Goal: Browse casually

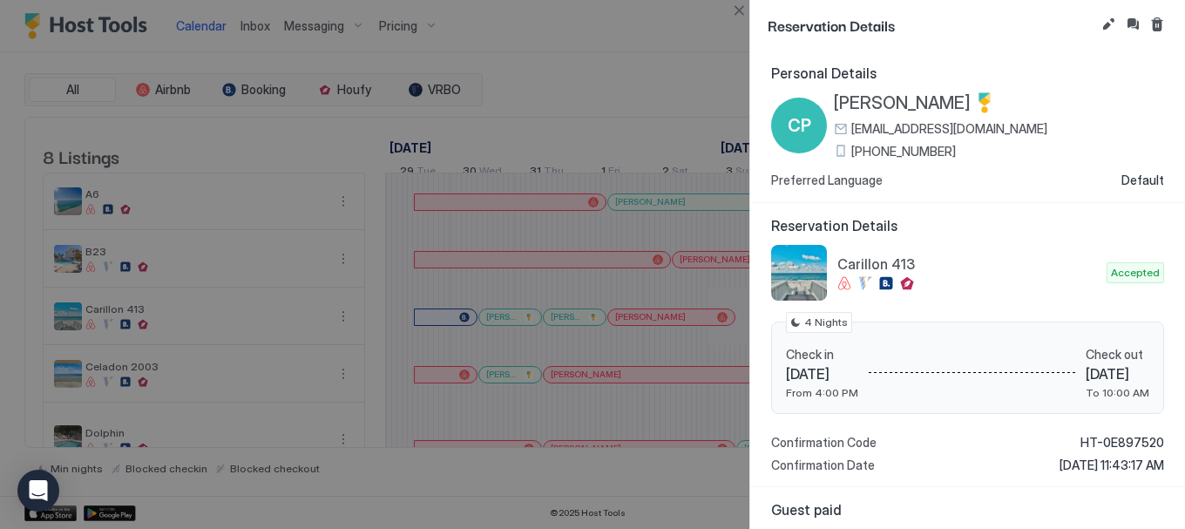
scroll to position [0, 459]
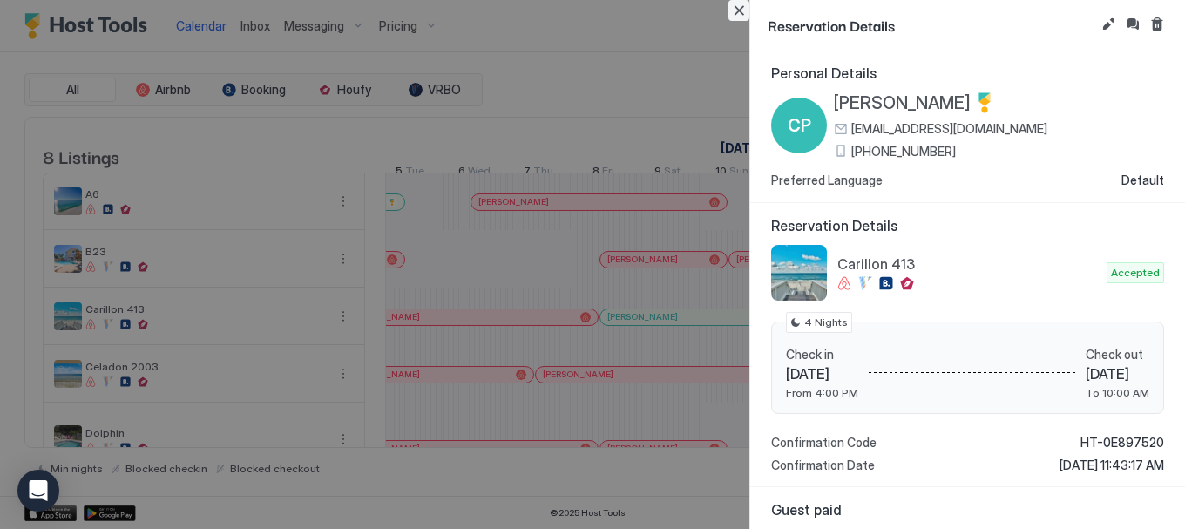
click at [741, 12] on button "Close" at bounding box center [738, 10] width 21 height 21
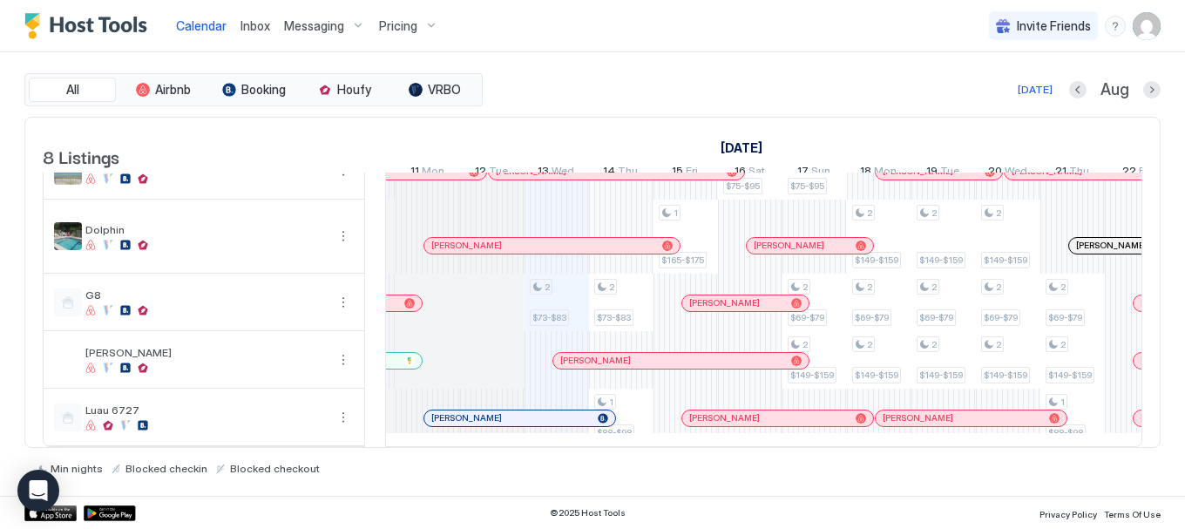
scroll to position [0, 800]
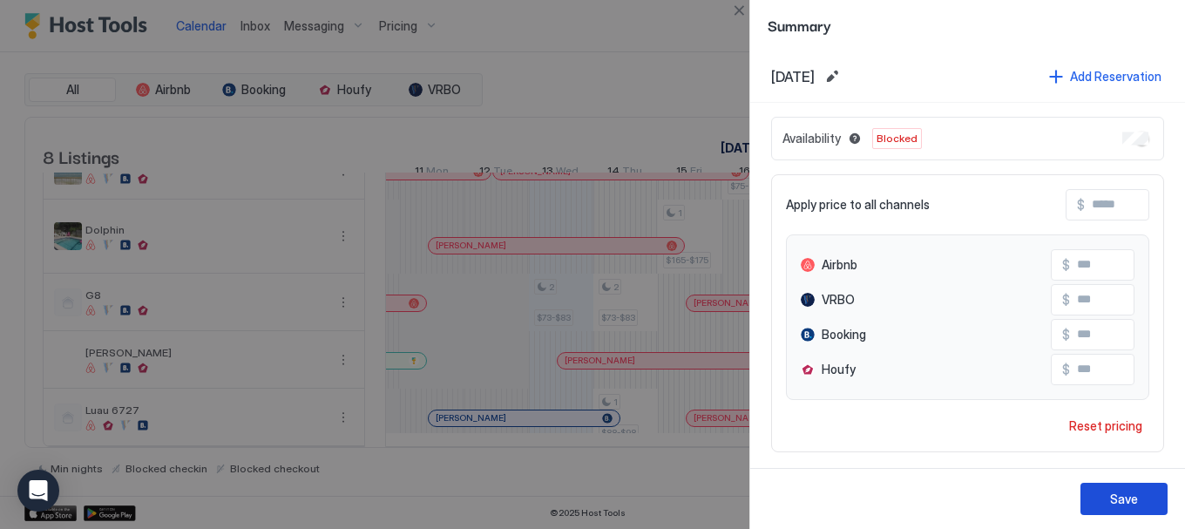
click at [1117, 493] on div "Save" at bounding box center [1124, 499] width 28 height 18
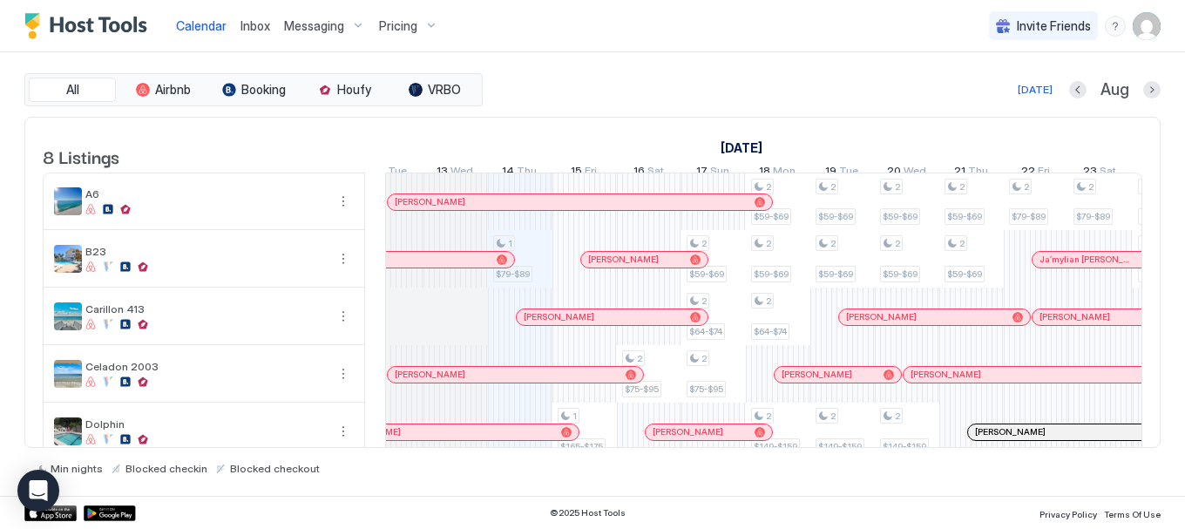
scroll to position [0, 877]
